Goal: Transaction & Acquisition: Purchase product/service

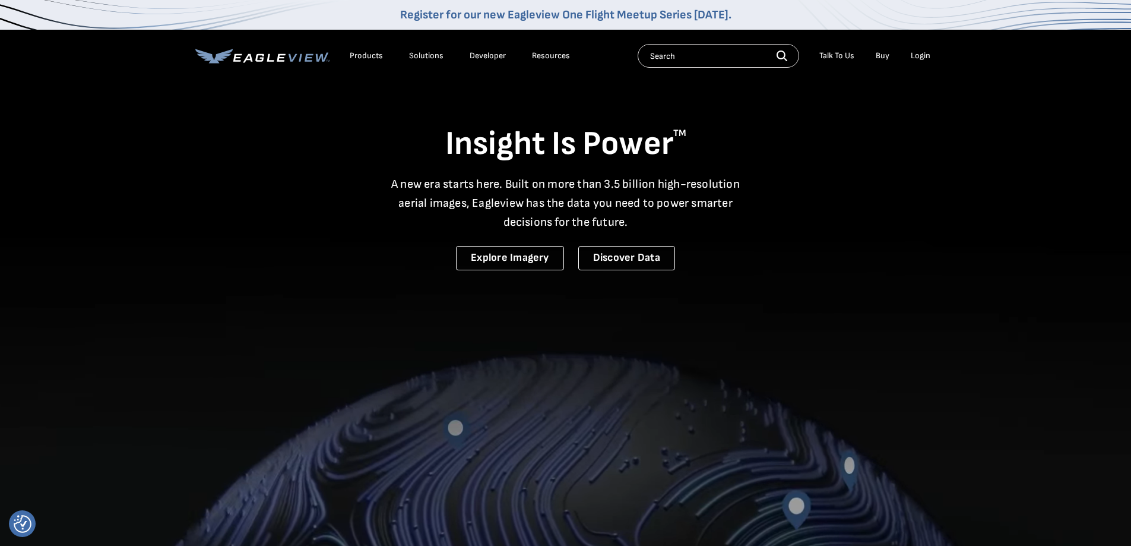
click at [919, 56] on div "Login" at bounding box center [921, 55] width 20 height 11
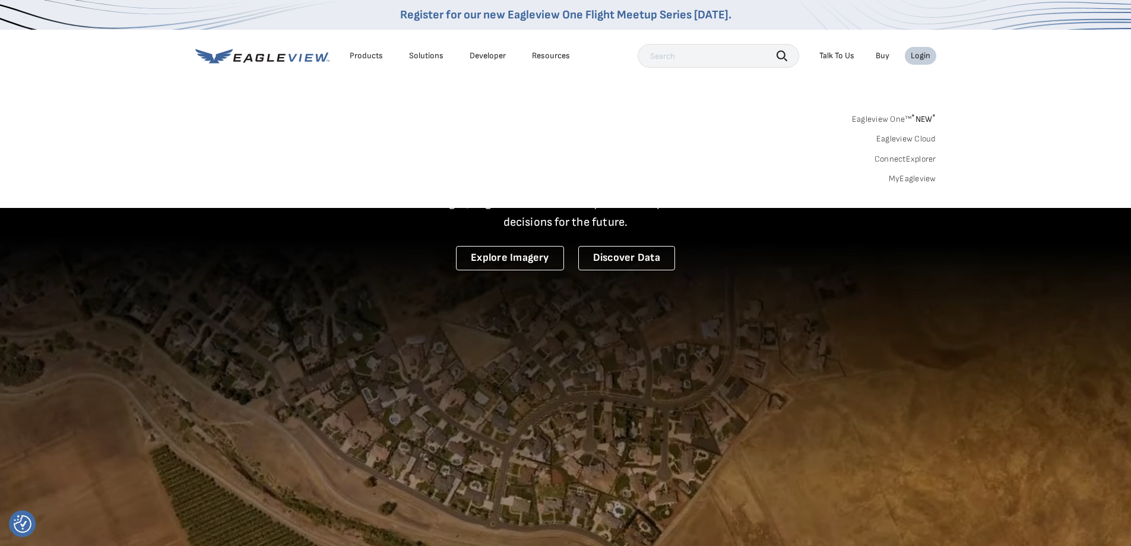
click at [919, 140] on link "Eagleview Cloud" at bounding box center [907, 139] width 60 height 11
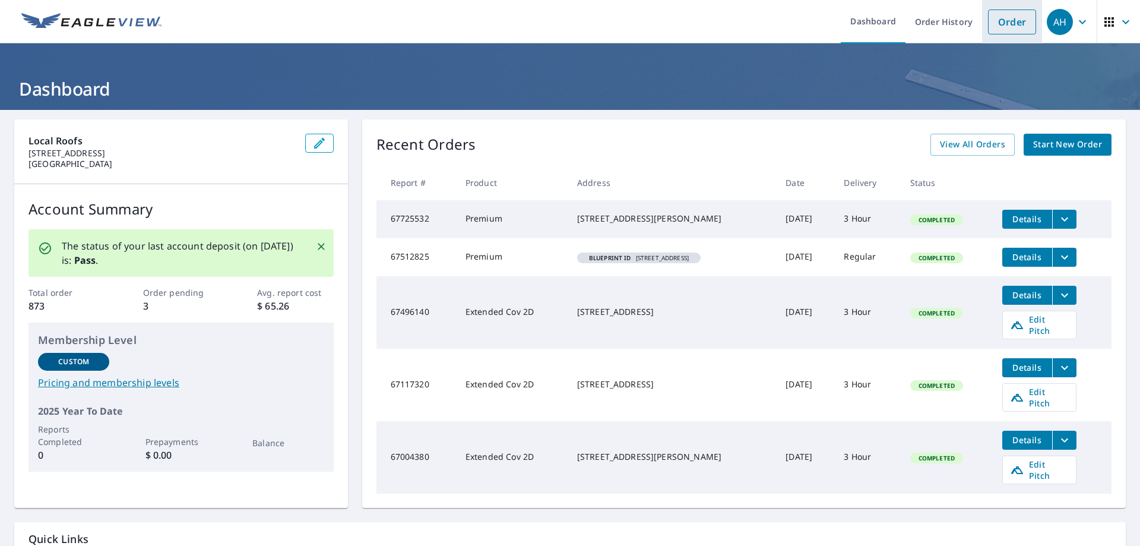
click at [1006, 21] on link "Order" at bounding box center [1012, 22] width 48 height 25
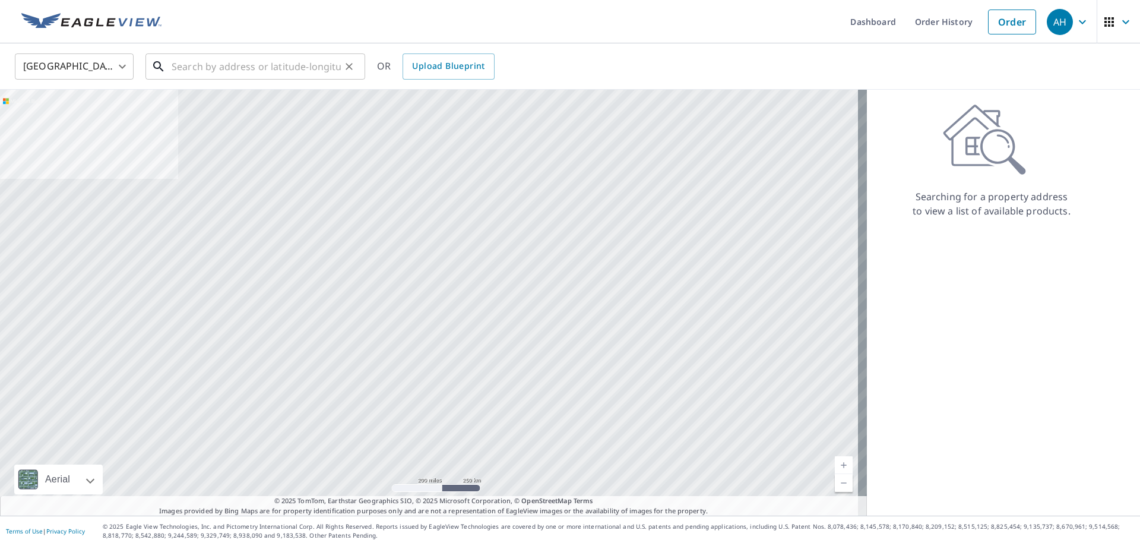
click at [217, 69] on input "text" at bounding box center [256, 66] width 169 height 33
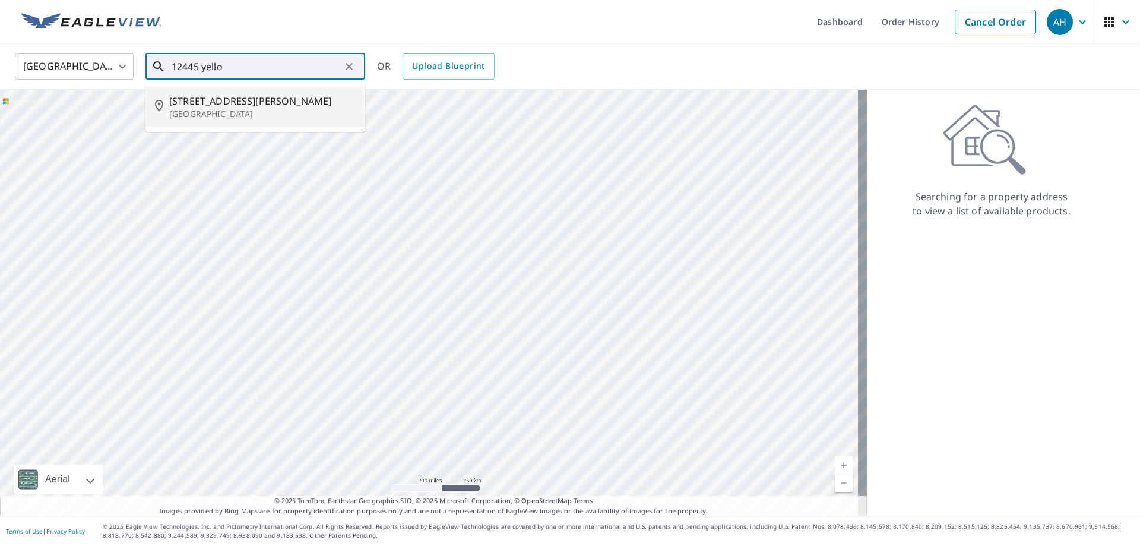
click at [188, 114] on p "[GEOGRAPHIC_DATA]" at bounding box center [262, 114] width 187 height 12
type input "[STREET_ADDRESS][PERSON_NAME]"
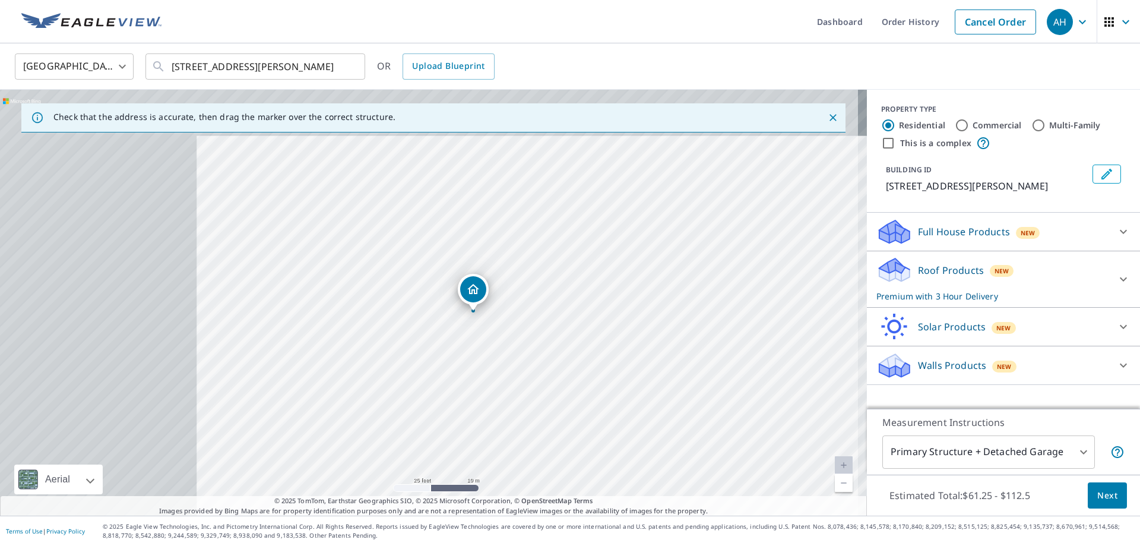
drag, startPoint x: 243, startPoint y: 254, endPoint x: 438, endPoint y: 320, distance: 206.2
click at [438, 320] on div "[STREET_ADDRESS][PERSON_NAME]" at bounding box center [433, 303] width 867 height 426
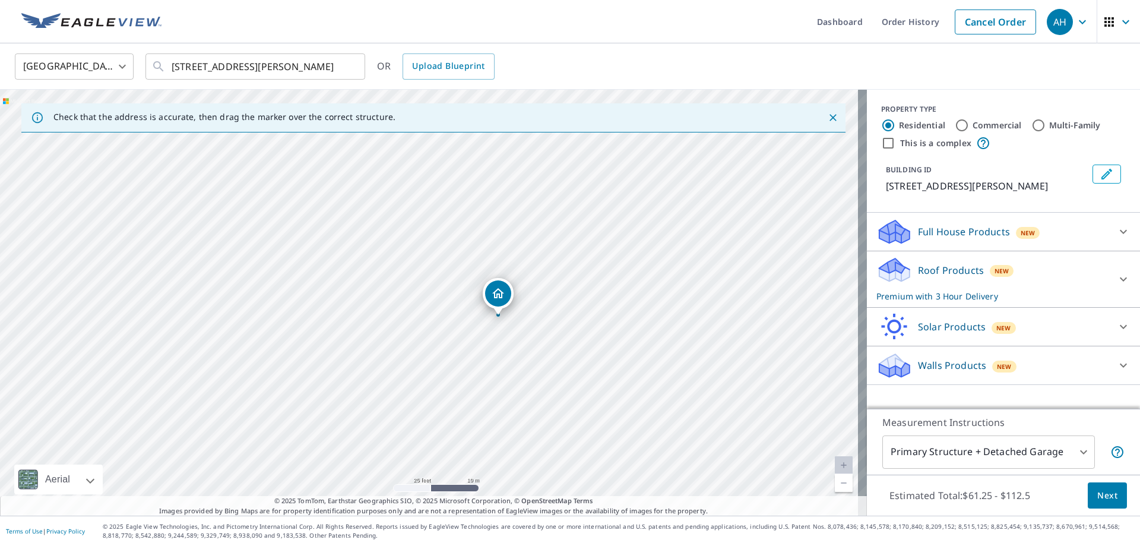
click at [1088, 497] on button "Next" at bounding box center [1107, 495] width 39 height 27
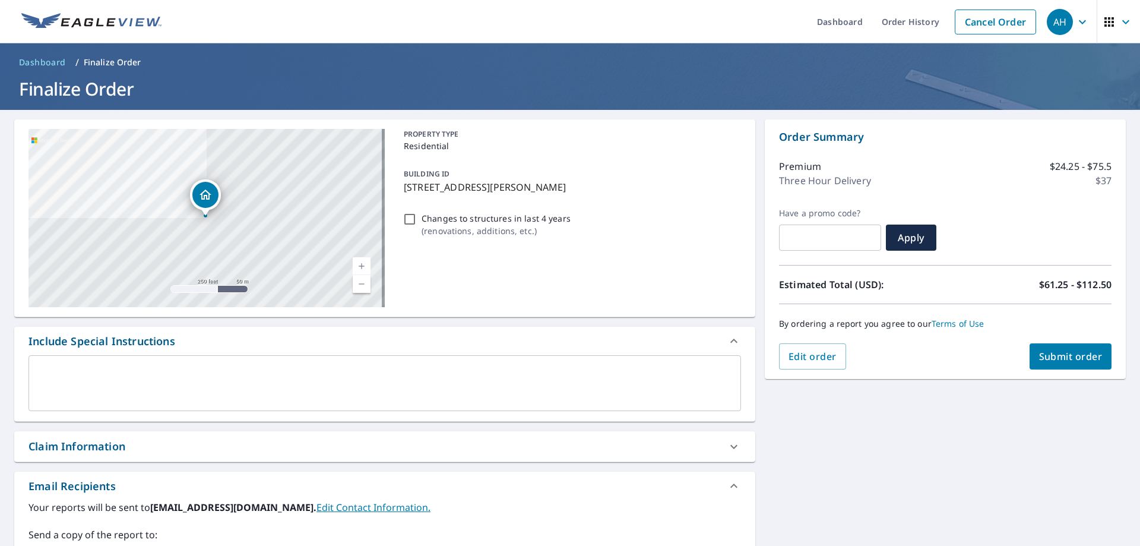
click at [1079, 358] on span "Submit order" at bounding box center [1071, 356] width 64 height 13
checkbox input "true"
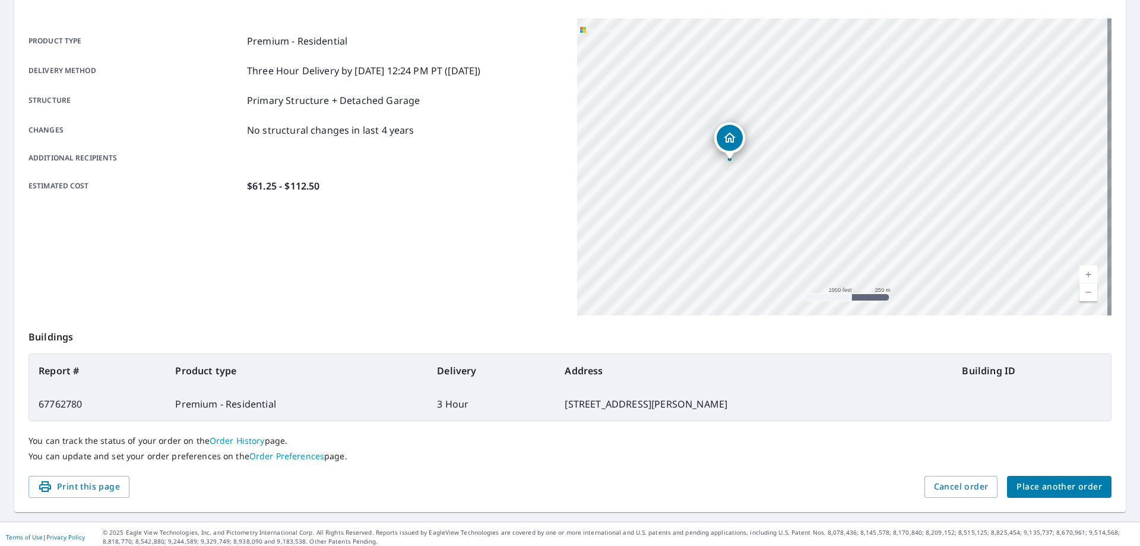
scroll to position [153, 0]
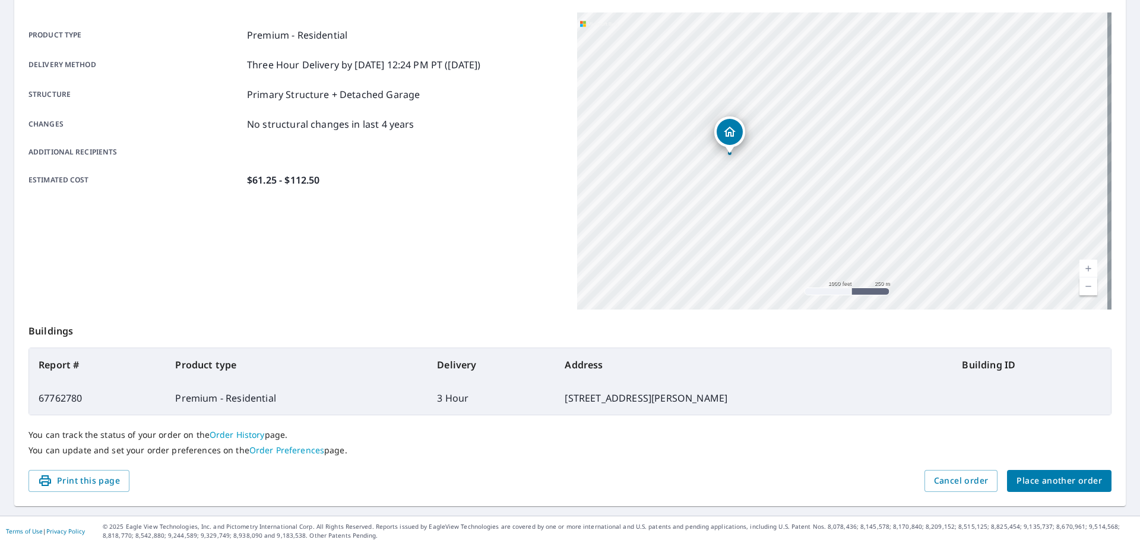
click at [1061, 483] on span "Place another order" at bounding box center [1060, 480] width 86 height 15
